Goal: Find specific page/section: Find specific page/section

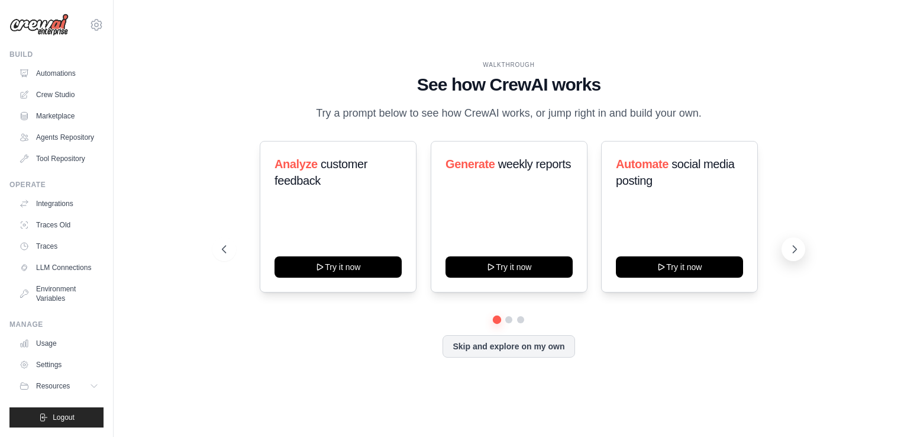
click at [792, 251] on icon at bounding box center [795, 249] width 12 height 12
click at [92, 386] on icon at bounding box center [95, 385] width 9 height 9
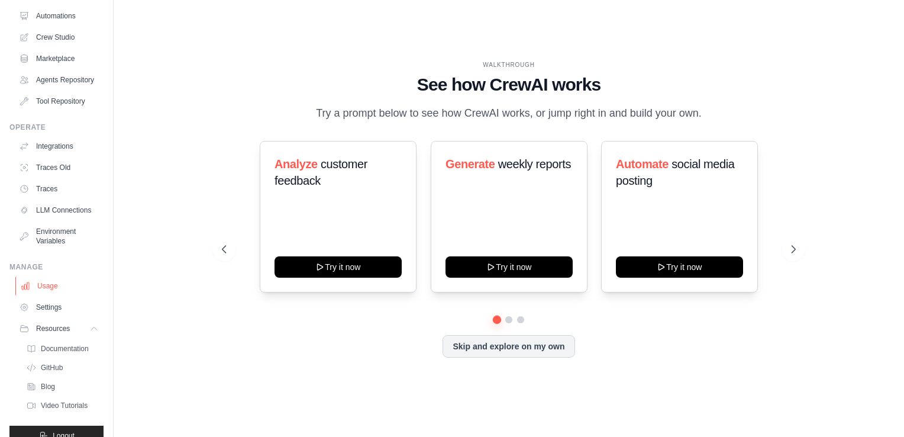
scroll to position [94, 0]
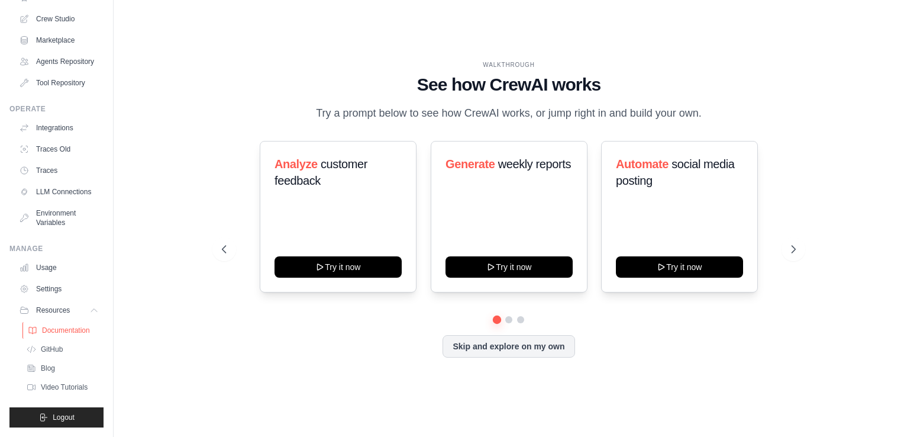
click at [59, 333] on span "Documentation" at bounding box center [66, 329] width 48 height 9
